Goal: Transaction & Acquisition: Purchase product/service

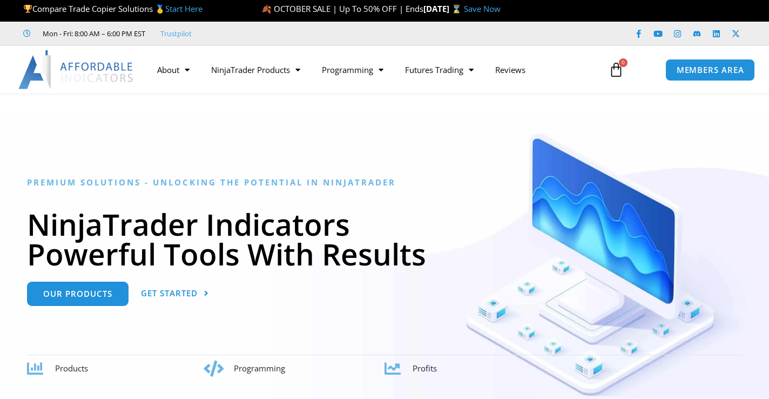
scroll to position [11, 0]
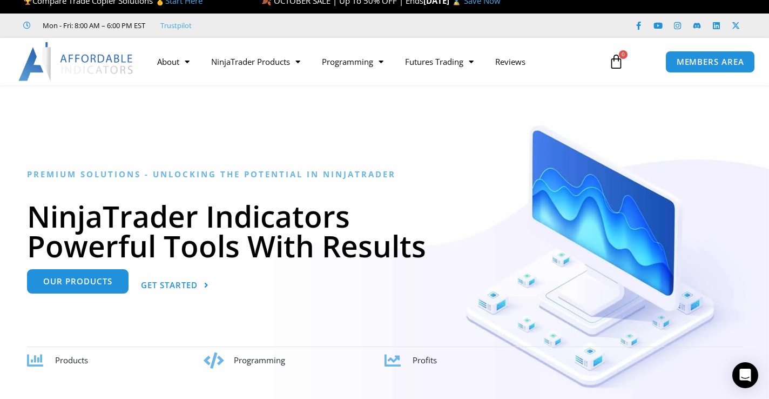
click at [105, 287] on link "Our Products" at bounding box center [78, 281] width 102 height 24
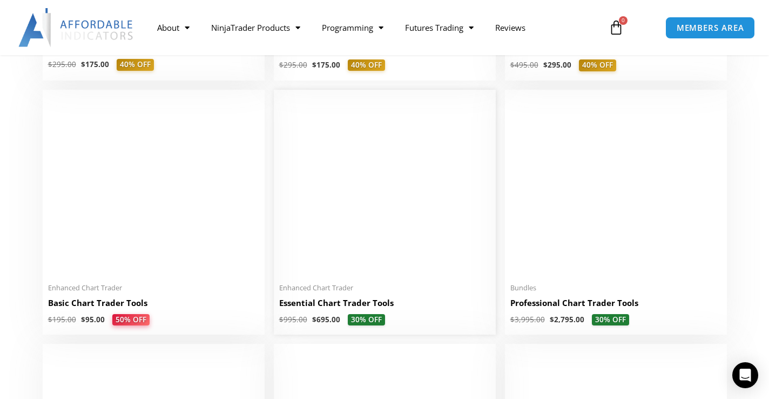
scroll to position [198, 0]
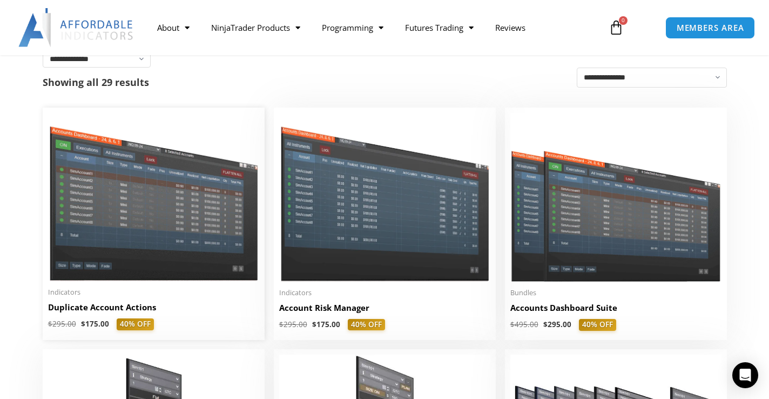
click at [134, 179] on img at bounding box center [153, 197] width 211 height 168
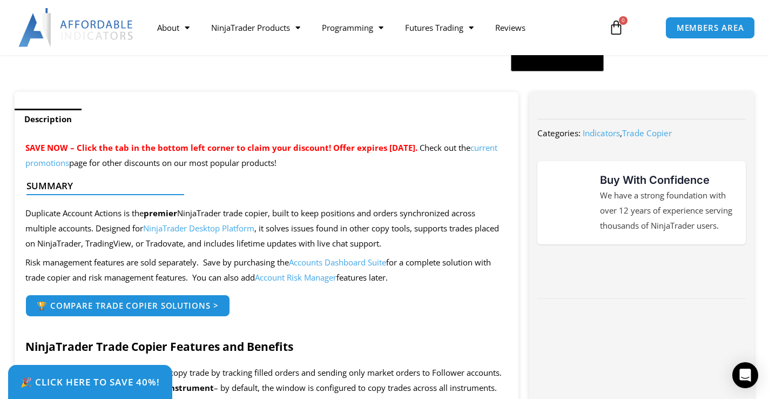
scroll to position [322, 0]
